Goal: Task Accomplishment & Management: Use online tool/utility

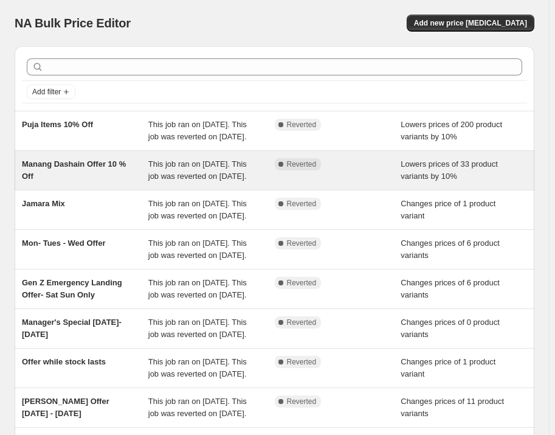
scroll to position [385, 0]
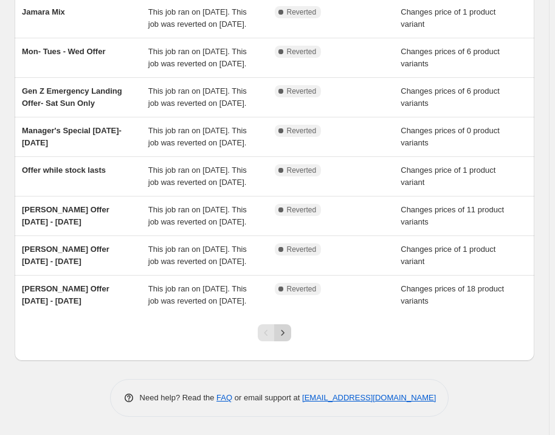
click at [289, 331] on icon "Next" at bounding box center [283, 332] width 12 height 12
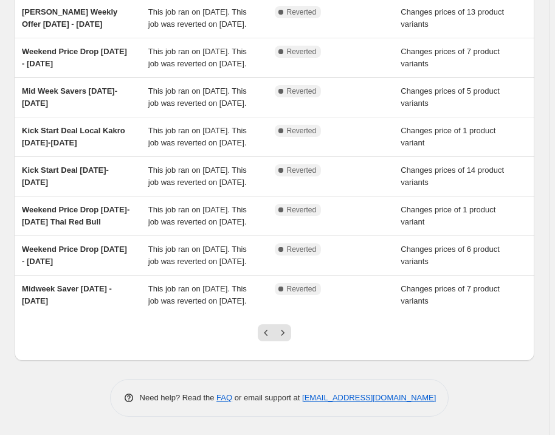
scroll to position [312, 0]
click at [280, 334] on icon "Next" at bounding box center [283, 332] width 12 height 12
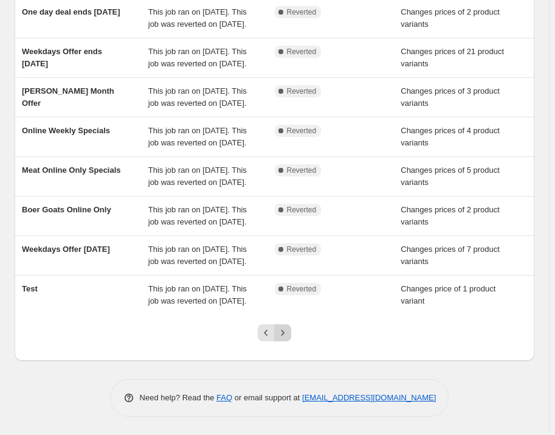
click at [286, 334] on icon "Next" at bounding box center [283, 332] width 12 height 12
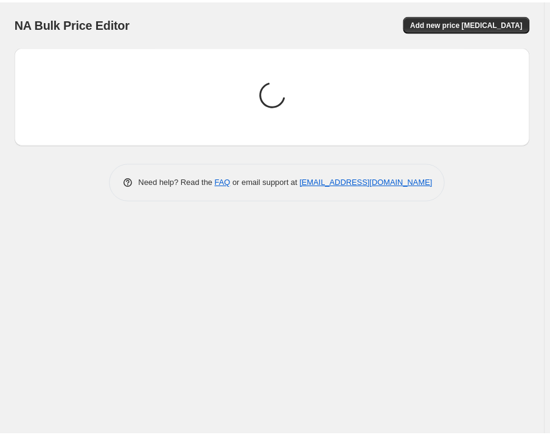
scroll to position [0, 0]
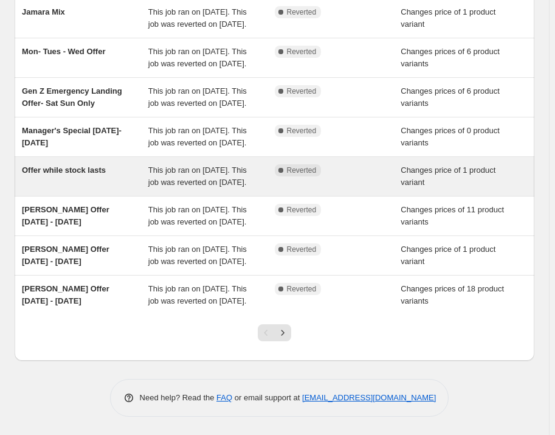
scroll to position [385, 0]
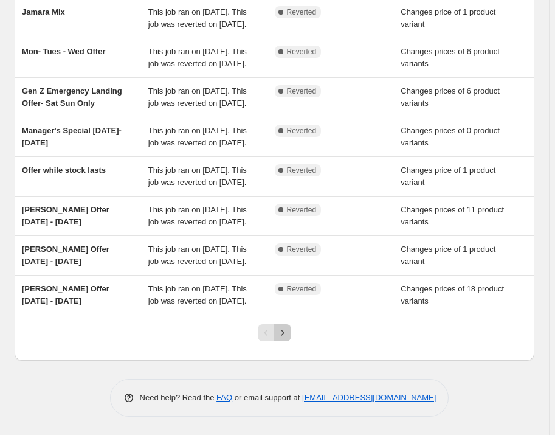
click at [289, 333] on icon "Next" at bounding box center [283, 332] width 12 height 12
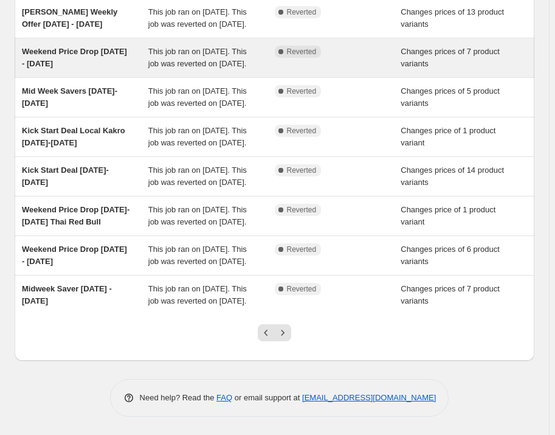
scroll to position [0, 0]
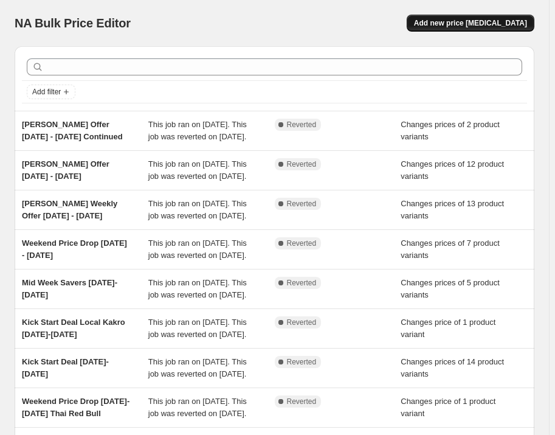
click at [449, 17] on button "Add new price [MEDICAL_DATA]" at bounding box center [471, 23] width 128 height 17
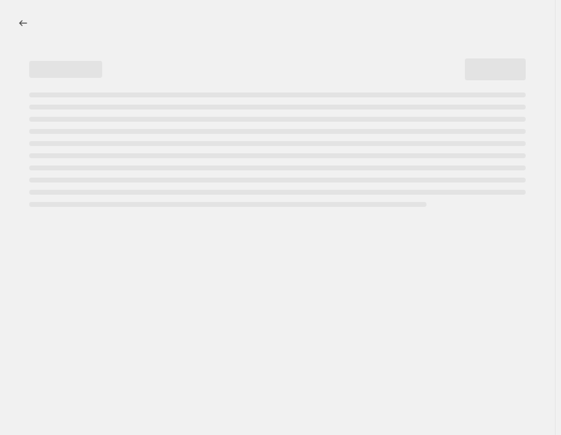
select select "percentage"
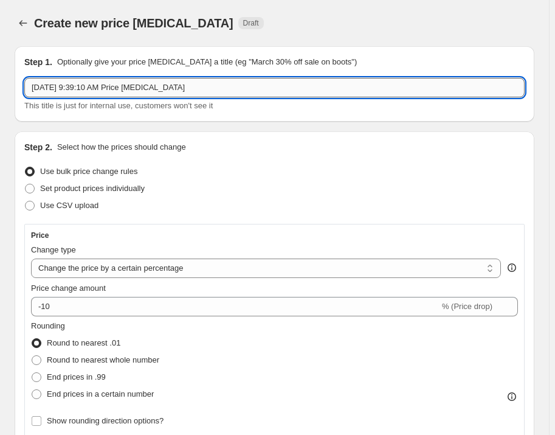
click at [231, 86] on input "Oct 10, 2025, 9:39:10 AM Price change job" at bounding box center [274, 87] width 500 height 19
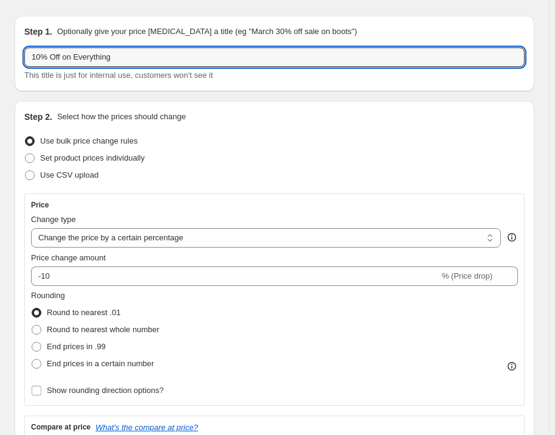
scroll to position [55, 0]
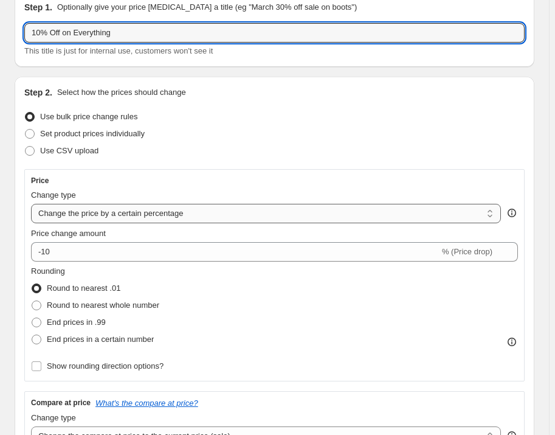
type input "10% Off on Everything"
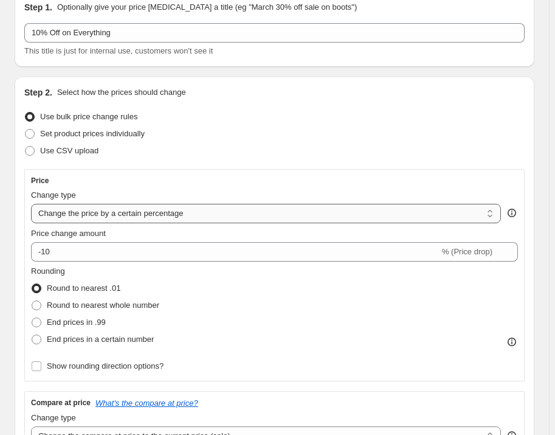
click at [89, 211] on select "Change the price to a certain amount Change the price by a certain amount Chang…" at bounding box center [266, 213] width 470 height 19
click at [31, 204] on select "Change the price to a certain amount Change the price by a certain amount Chang…" at bounding box center [266, 213] width 470 height 19
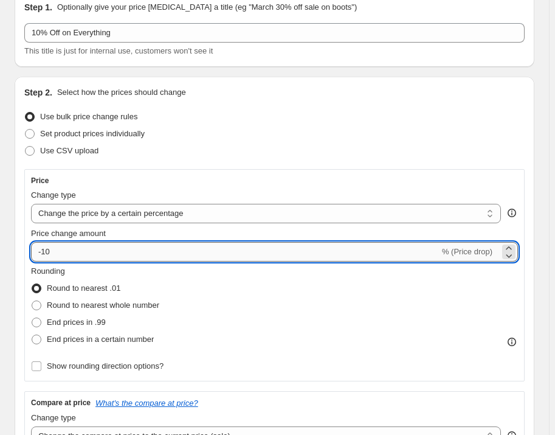
click at [75, 252] on input "-10" at bounding box center [235, 251] width 409 height 19
click at [514, 254] on icon at bounding box center [509, 255] width 12 height 12
click at [515, 243] on icon at bounding box center [509, 248] width 12 height 12
click at [515, 256] on icon at bounding box center [509, 255] width 12 height 12
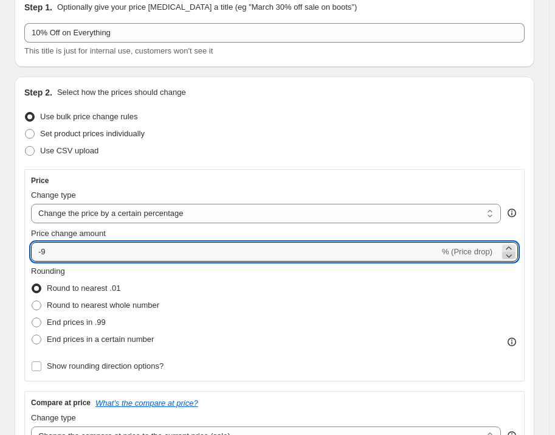
type input "-10"
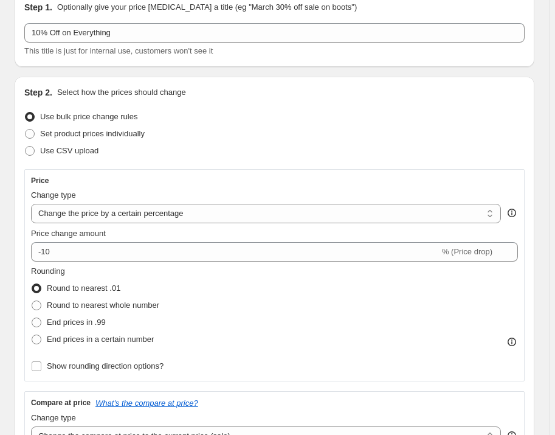
click at [231, 292] on div "Rounding Round to nearest .01 Round to nearest whole number End prices in .99 E…" at bounding box center [274, 306] width 487 height 83
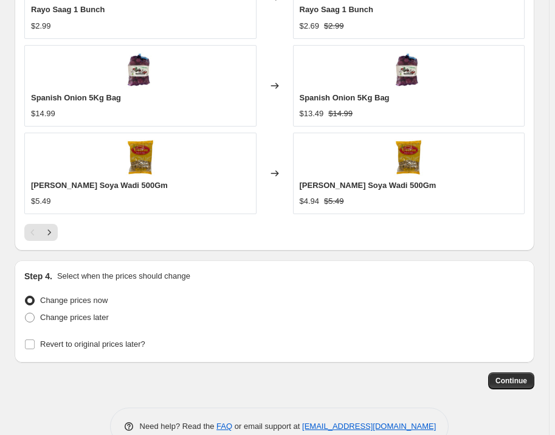
scroll to position [1088, 0]
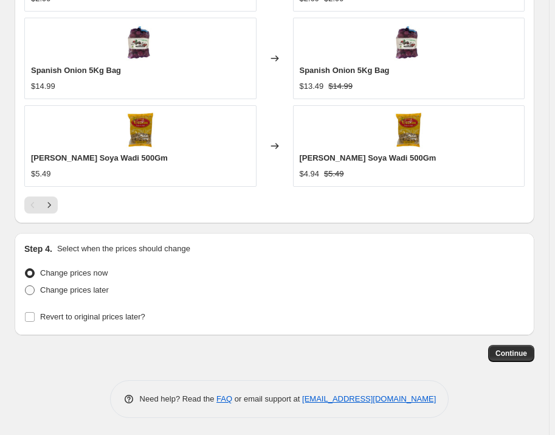
click at [72, 289] on span "Change prices later" at bounding box center [74, 289] width 69 height 9
click at [26, 286] on input "Change prices later" at bounding box center [25, 285] width 1 height 1
radio input "true"
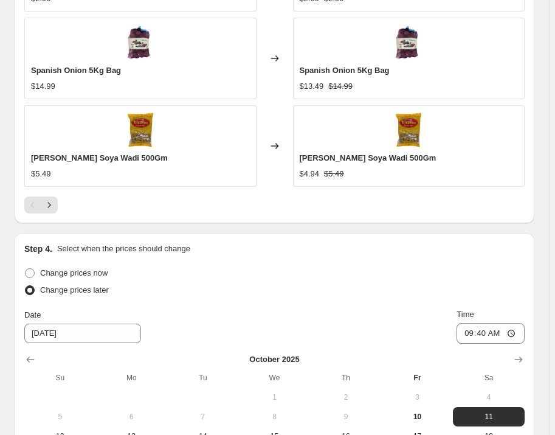
click at [60, 286] on span "Change prices later" at bounding box center [74, 289] width 69 height 9
click at [26, 286] on input "Change prices later" at bounding box center [25, 285] width 1 height 1
click at [33, 269] on span at bounding box center [30, 273] width 10 height 10
click at [26, 269] on input "Change prices now" at bounding box center [25, 268] width 1 height 1
radio input "true"
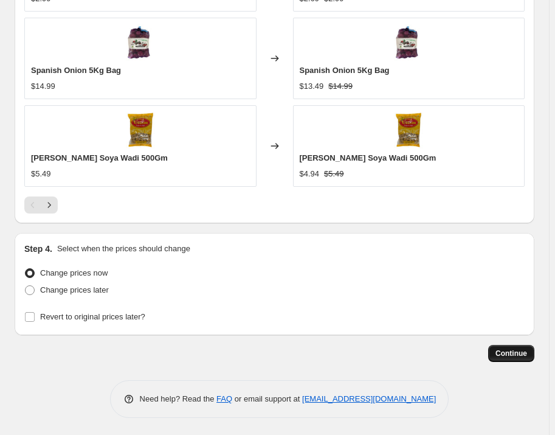
click at [505, 351] on span "Continue" at bounding box center [511, 353] width 32 height 10
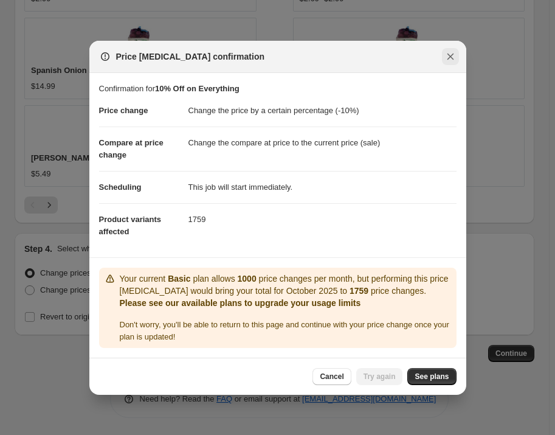
click at [449, 53] on icon "Close" at bounding box center [450, 56] width 7 height 7
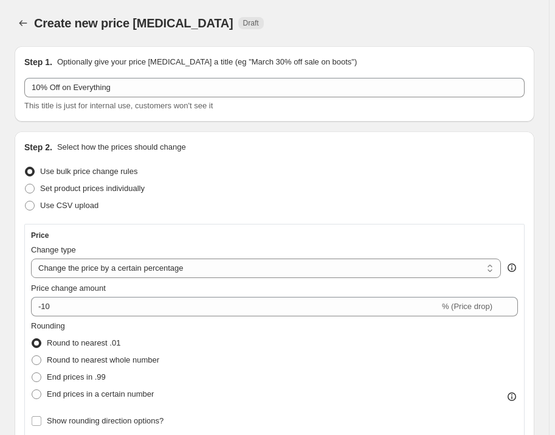
scroll to position [1088, 0]
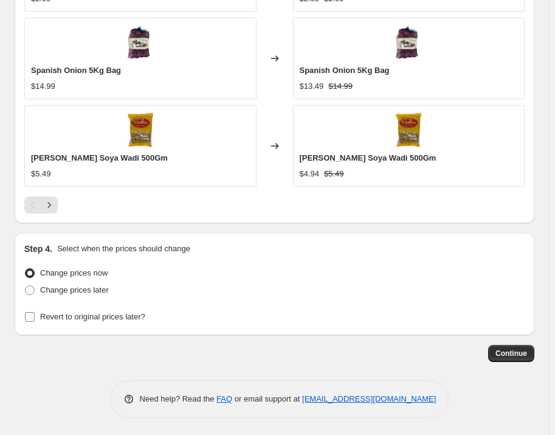
click at [61, 315] on span "Revert to original prices later?" at bounding box center [92, 316] width 105 height 9
click at [35, 315] on input "Revert to original prices later?" at bounding box center [30, 317] width 10 height 10
checkbox input "true"
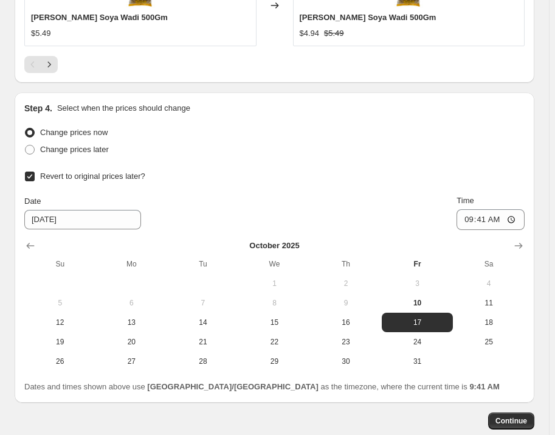
scroll to position [1296, 0]
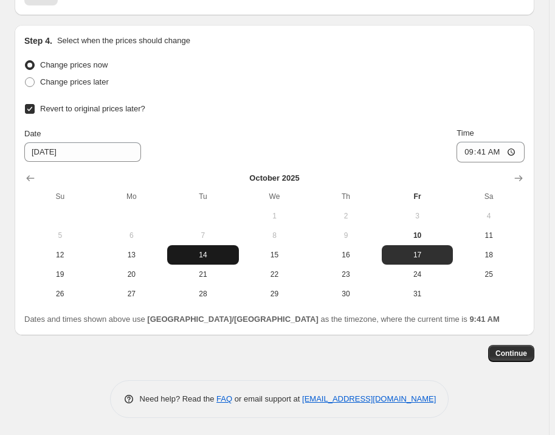
click at [207, 250] on span "14" at bounding box center [203, 255] width 62 height 10
type input "10/14/2025"
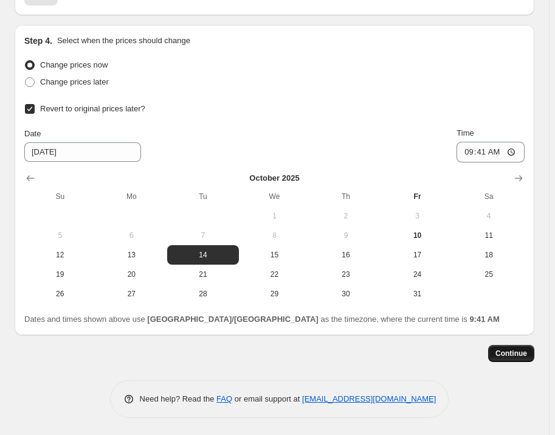
click at [504, 356] on span "Continue" at bounding box center [511, 353] width 32 height 10
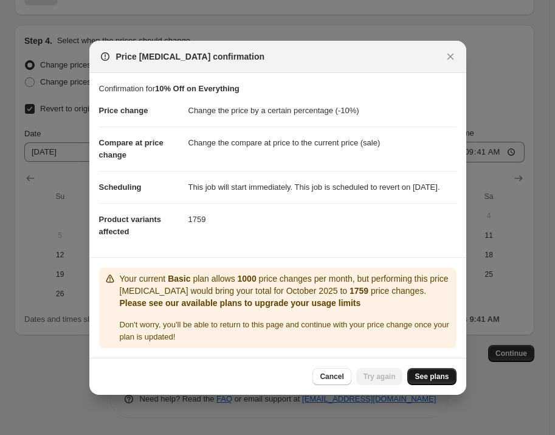
click at [424, 381] on span "See plans" at bounding box center [432, 376] width 34 height 10
click at [446, 50] on icon "Close" at bounding box center [450, 56] width 12 height 12
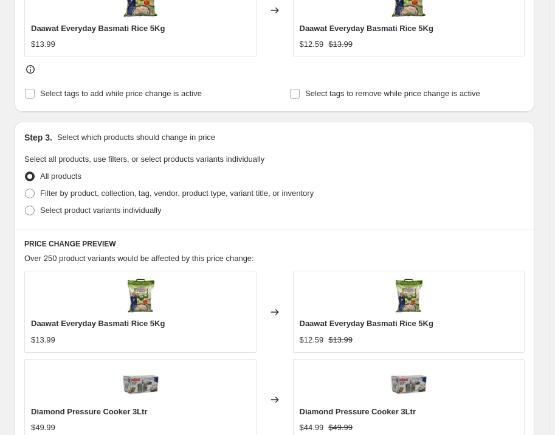
scroll to position [523, 0]
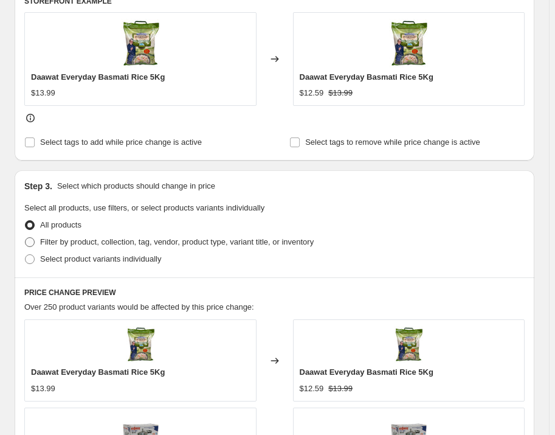
click at [154, 241] on span "Filter by product, collection, tag, vendor, product type, variant title, or inv…" at bounding box center [177, 241] width 274 height 9
click at [26, 238] on input "Filter by product, collection, tag, vendor, product type, variant title, or inv…" at bounding box center [25, 237] width 1 height 1
radio input "true"
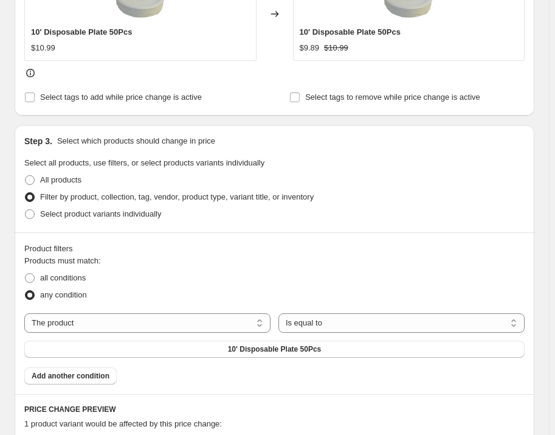
scroll to position [633, 0]
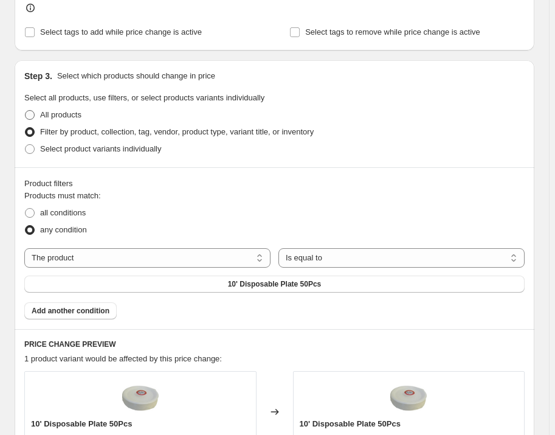
click at [63, 114] on span "All products" at bounding box center [60, 114] width 41 height 9
click at [26, 111] on input "All products" at bounding box center [25, 110] width 1 height 1
radio input "true"
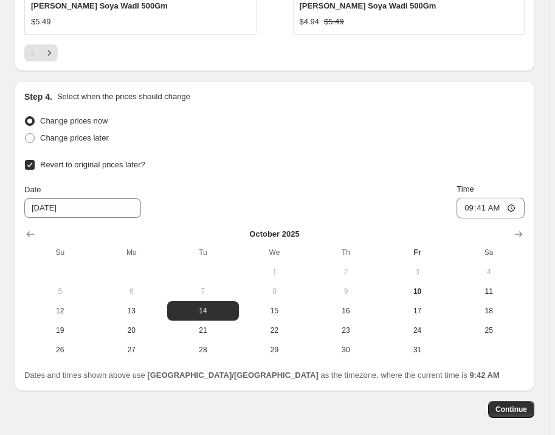
scroll to position [1241, 0]
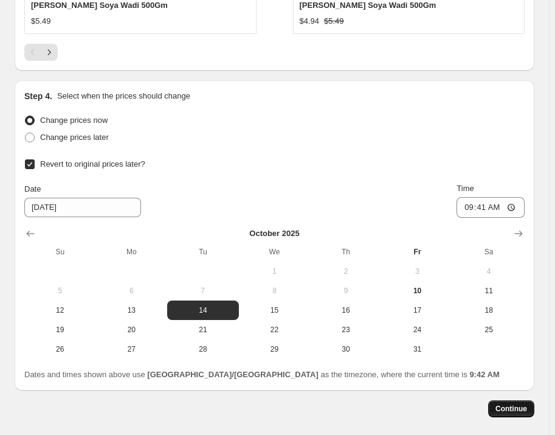
click at [514, 401] on button "Continue" at bounding box center [511, 408] width 46 height 17
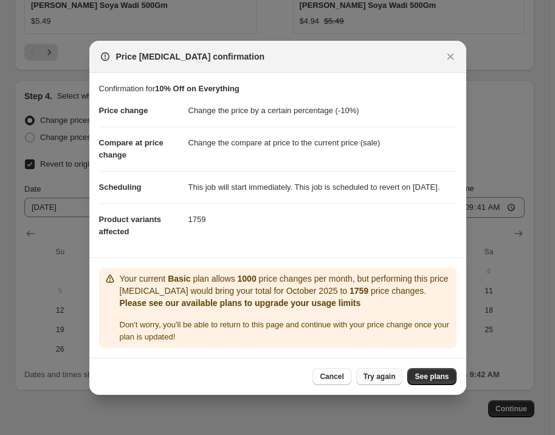
click at [386, 381] on span "Try again" at bounding box center [380, 376] width 32 height 10
click at [409, 385] on link "See plans" at bounding box center [431, 376] width 49 height 17
click at [449, 50] on icon "Close" at bounding box center [450, 56] width 12 height 12
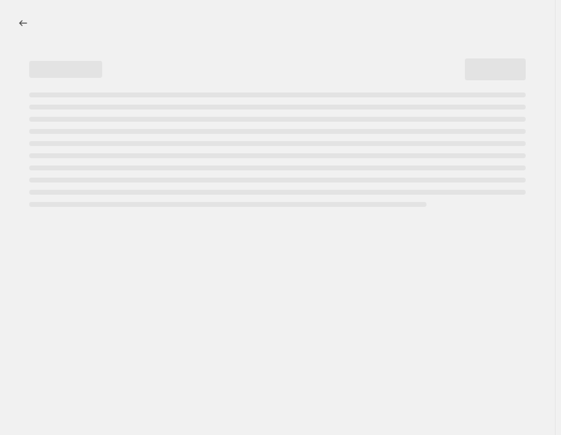
select select "percentage"
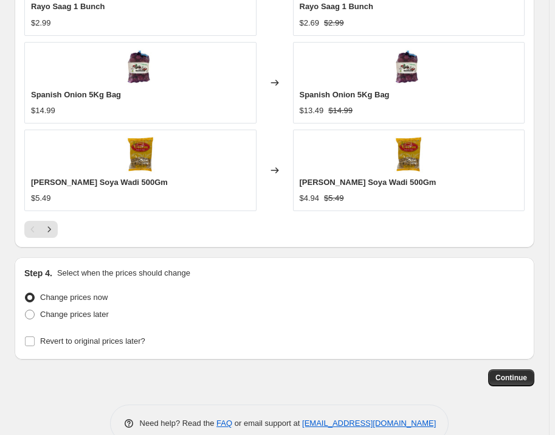
scroll to position [1088, 0]
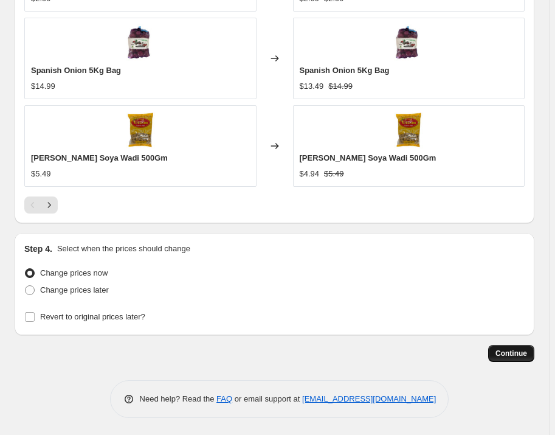
click at [502, 348] on span "Continue" at bounding box center [511, 353] width 32 height 10
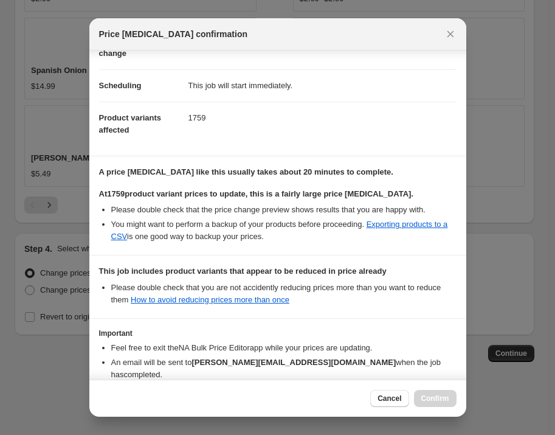
scroll to position [156, 0]
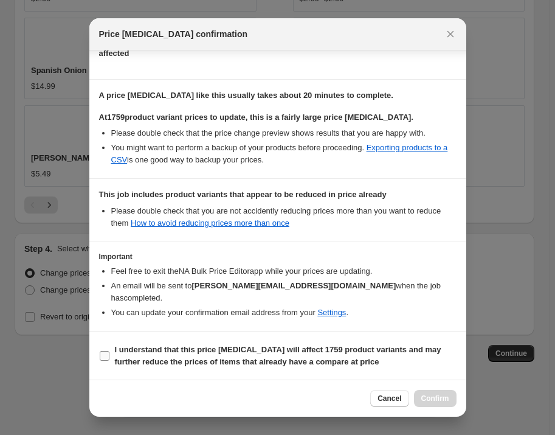
click at [106, 353] on input "I understand that this price change job will affect 1759 product variants and m…" at bounding box center [105, 356] width 10 height 10
checkbox input "false"
click at [452, 28] on icon "Close" at bounding box center [450, 34] width 12 height 12
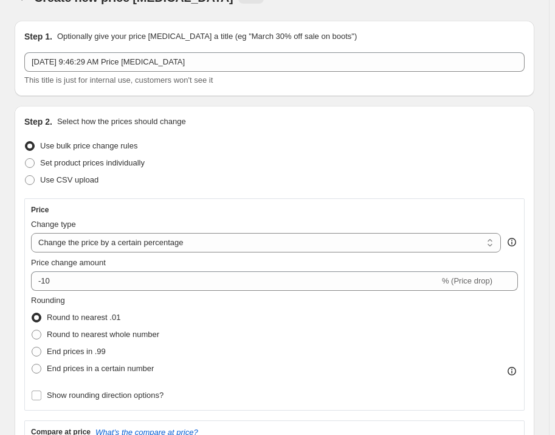
scroll to position [0, 0]
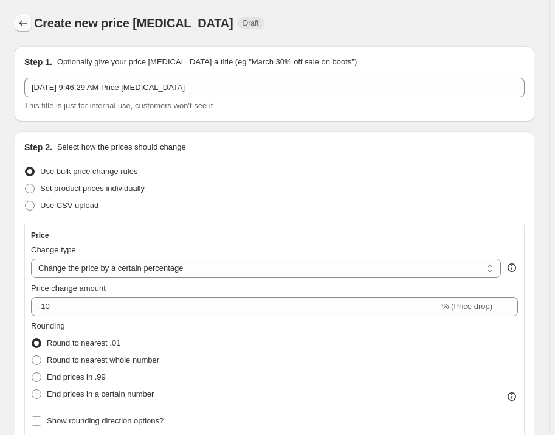
click at [24, 22] on icon "Price change jobs" at bounding box center [23, 23] width 12 height 12
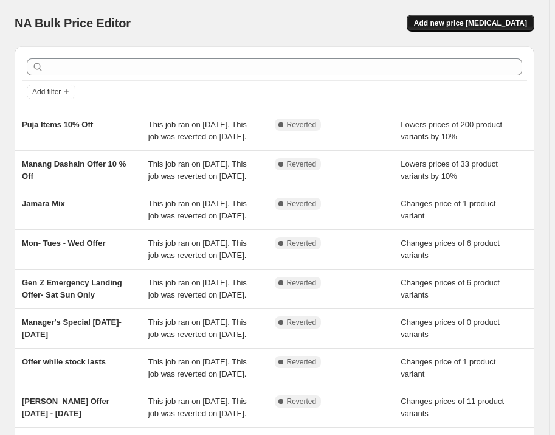
click at [450, 28] on button "Add new price [MEDICAL_DATA]" at bounding box center [471, 23] width 128 height 17
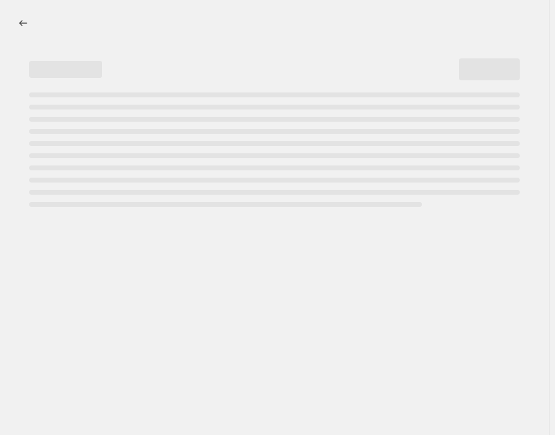
select select "percentage"
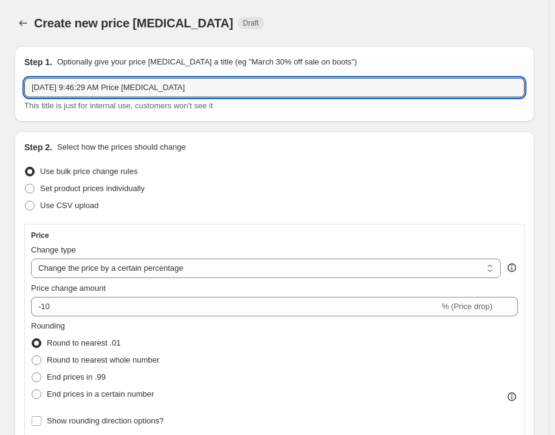
drag, startPoint x: 215, startPoint y: 81, endPoint x: -106, endPoint y: 102, distance: 321.0
click at [0, 102] on html "Home Settings Plans Skip to content Create new price change job. This page is r…" at bounding box center [277, 217] width 555 height 435
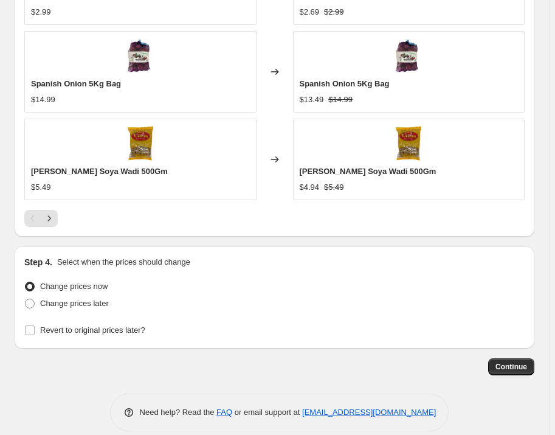
scroll to position [1088, 0]
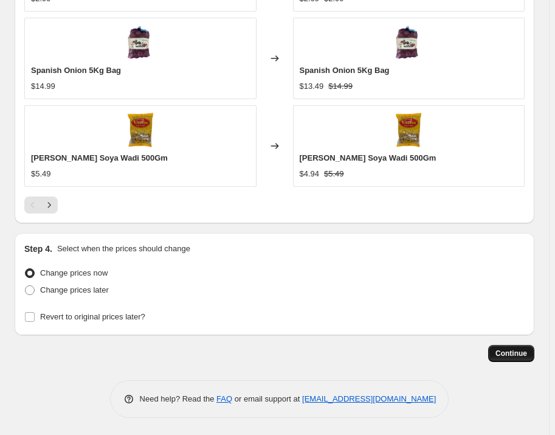
type input "10% Off on Everything"
click at [506, 346] on button "Continue" at bounding box center [511, 353] width 46 height 17
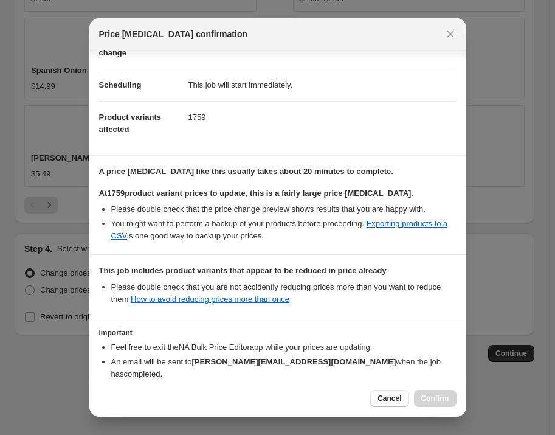
scroll to position [156, 0]
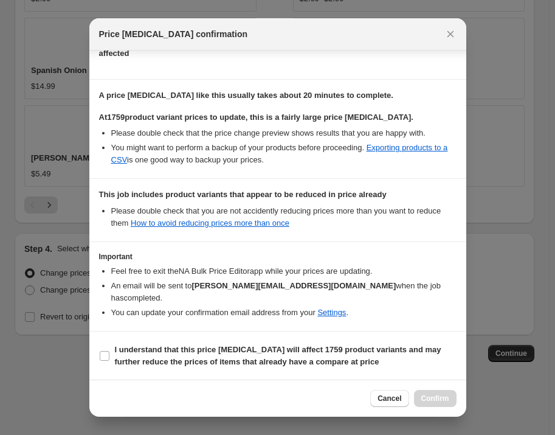
click at [96, 357] on section "I understand that this price change job will affect 1759 product variants and m…" at bounding box center [277, 355] width 377 height 49
click at [103, 351] on input "I understand that this price change job will affect 1759 product variants and m…" at bounding box center [105, 356] width 10 height 10
checkbox input "true"
click at [424, 399] on span "Confirm" at bounding box center [435, 398] width 28 height 10
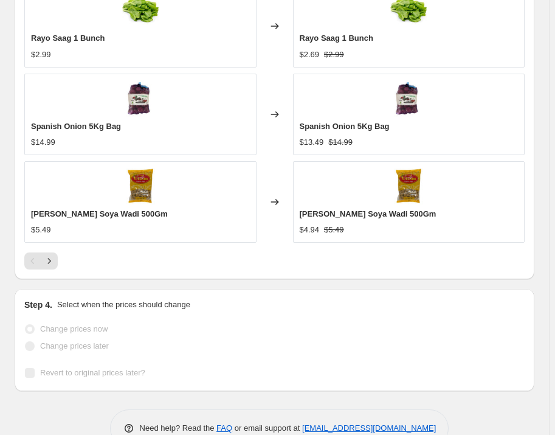
scroll to position [1120, 0]
